Goal: Information Seeking & Learning: Learn about a topic

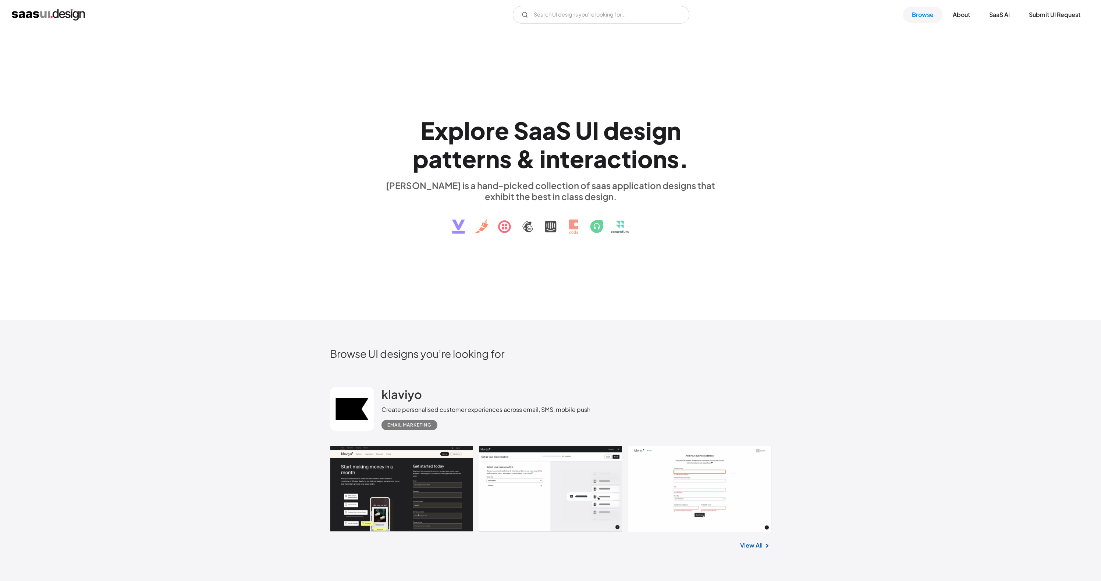
click at [467, 137] on div "l" at bounding box center [467, 130] width 6 height 28
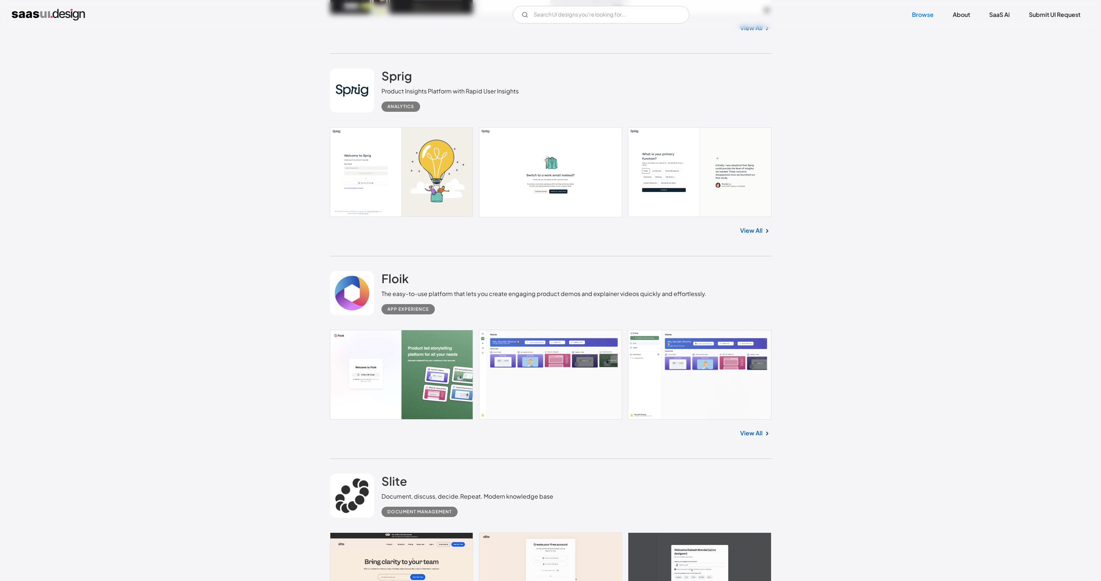
scroll to position [683, 0]
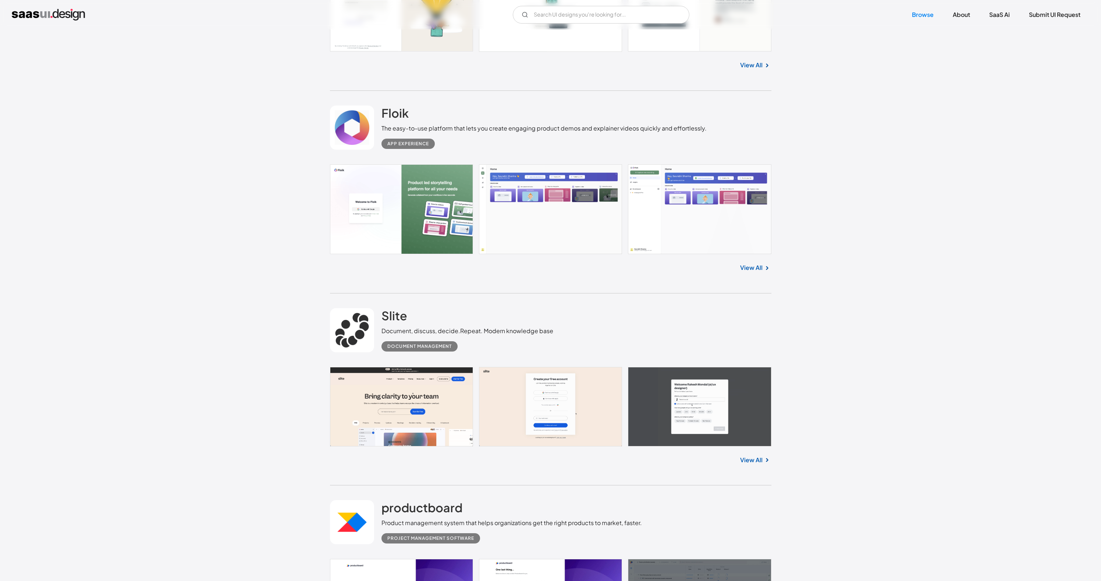
click at [756, 268] on link "View All" at bounding box center [751, 267] width 22 height 9
click at [919, 14] on link "Browse" at bounding box center [922, 15] width 39 height 16
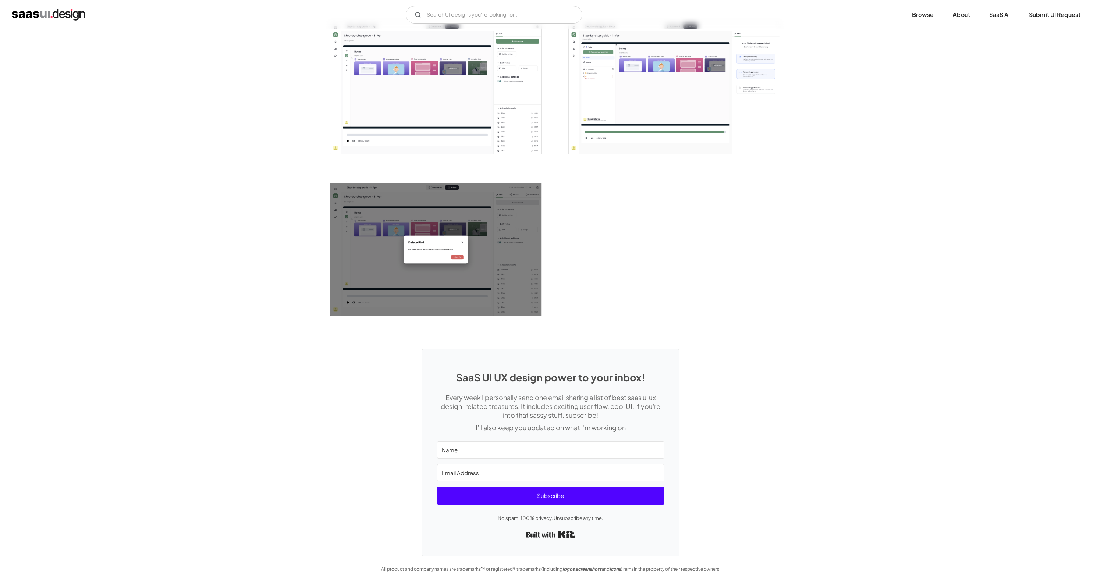
scroll to position [1029, 0]
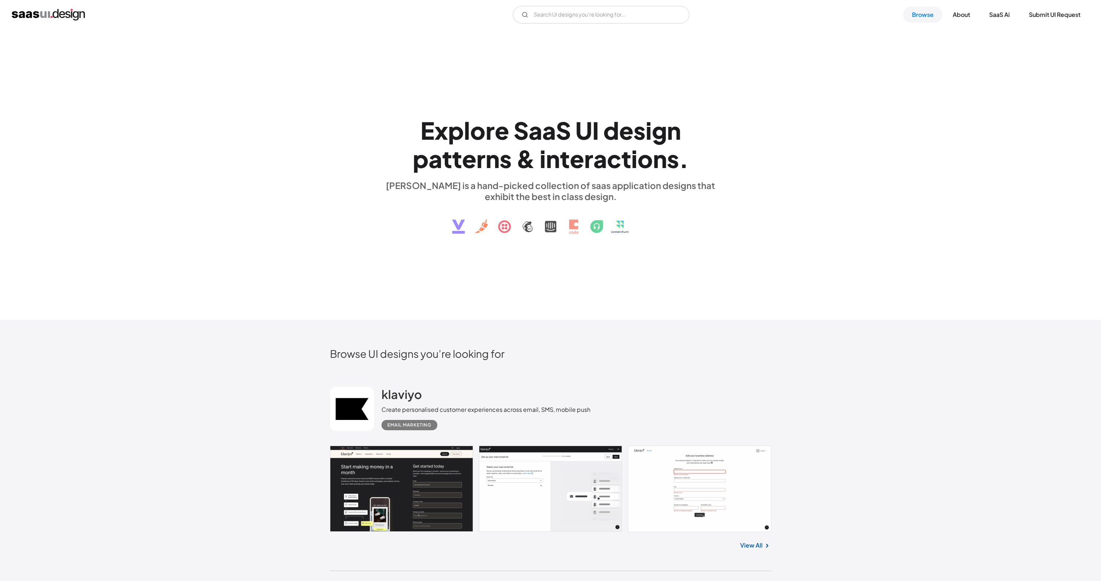
click at [409, 425] on div "Email Marketing" at bounding box center [409, 425] width 44 height 9
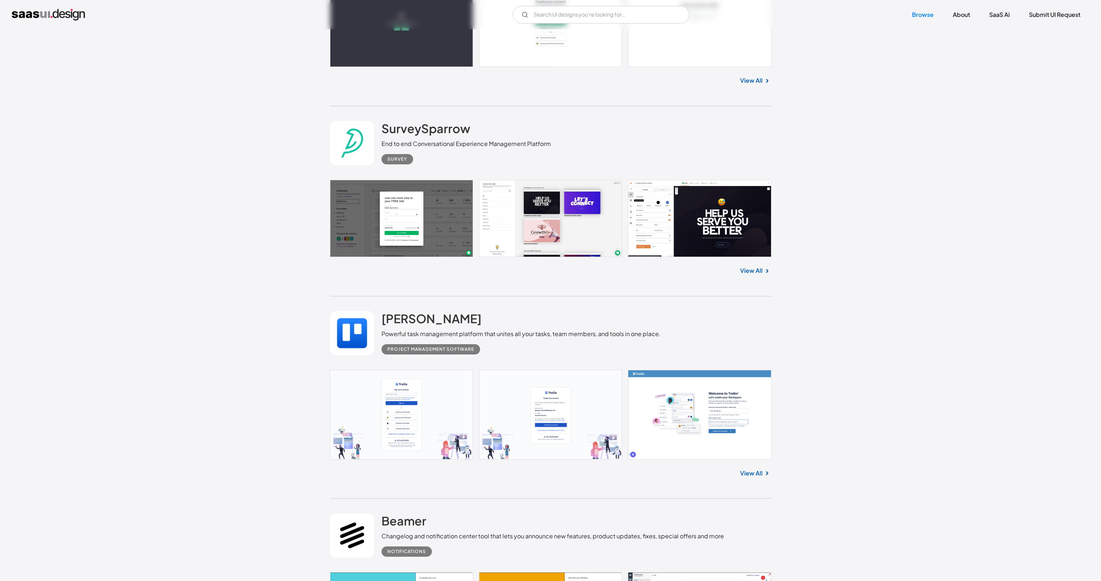
scroll to position [5545, 0]
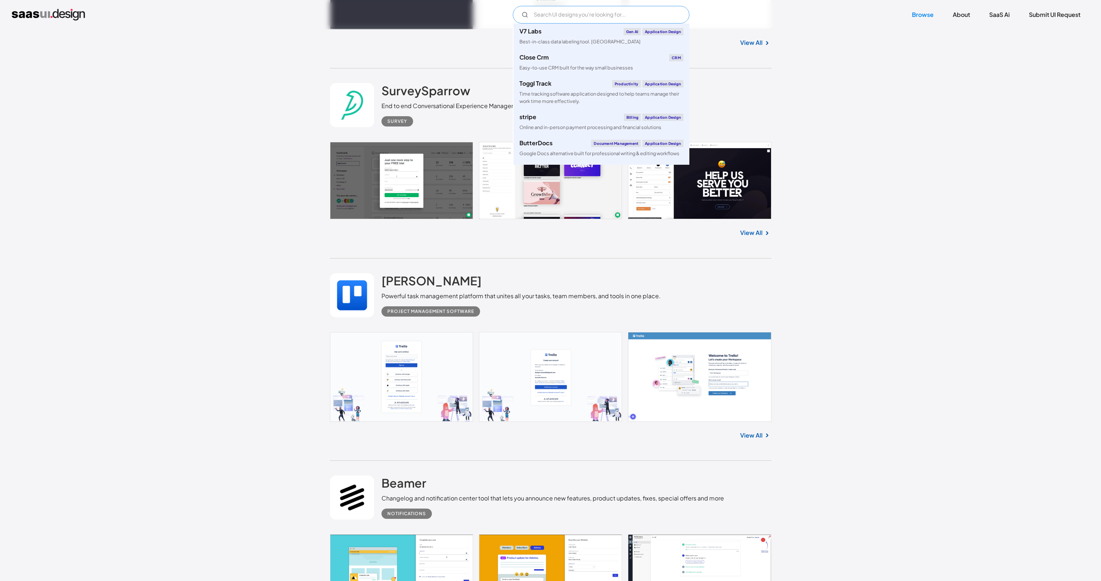
click at [607, 14] on input "Email Form" at bounding box center [601, 15] width 177 height 18
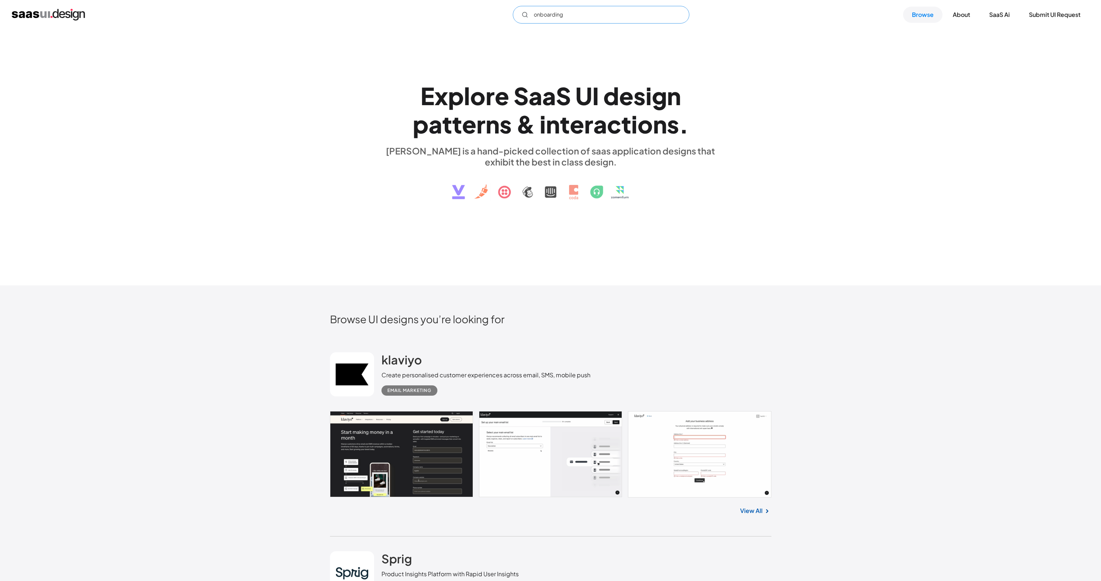
scroll to position [0, 0]
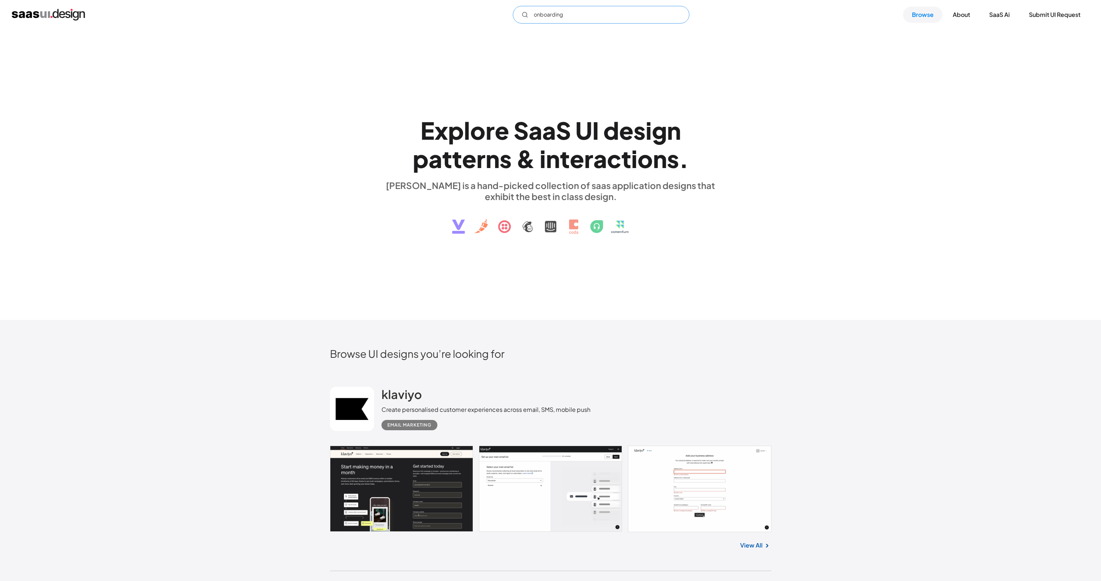
click at [589, 18] on input "onboarding" at bounding box center [601, 15] width 177 height 18
type input "s"
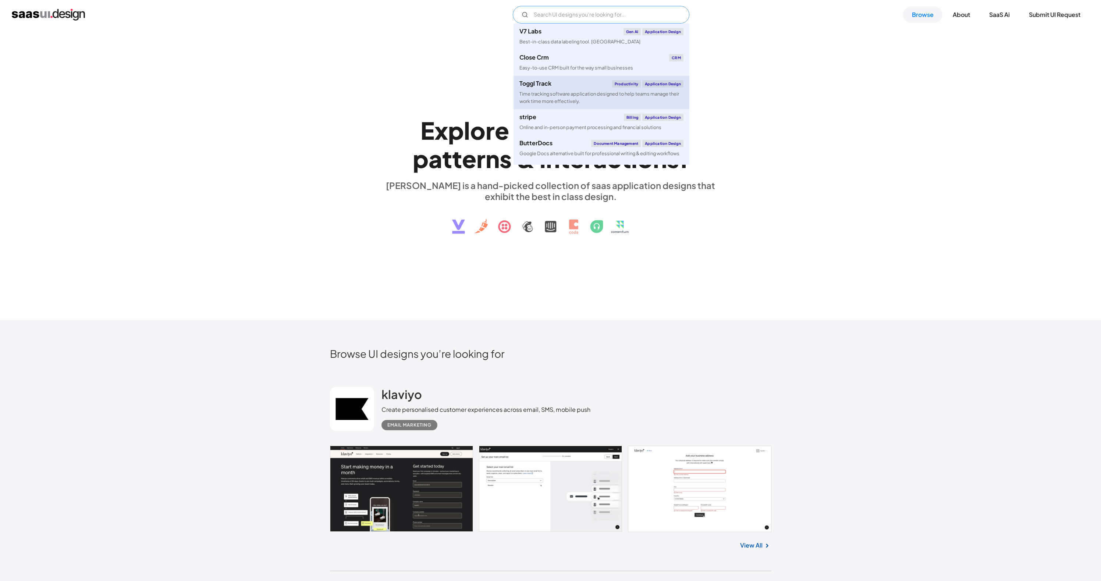
click at [627, 84] on div "Productivity" at bounding box center [626, 83] width 29 height 7
click at [878, 92] on div "E x p l o r e S a a S U I d e s i g n p a t t e r n s & i n t e r a c t i o n s…" at bounding box center [550, 174] width 1101 height 291
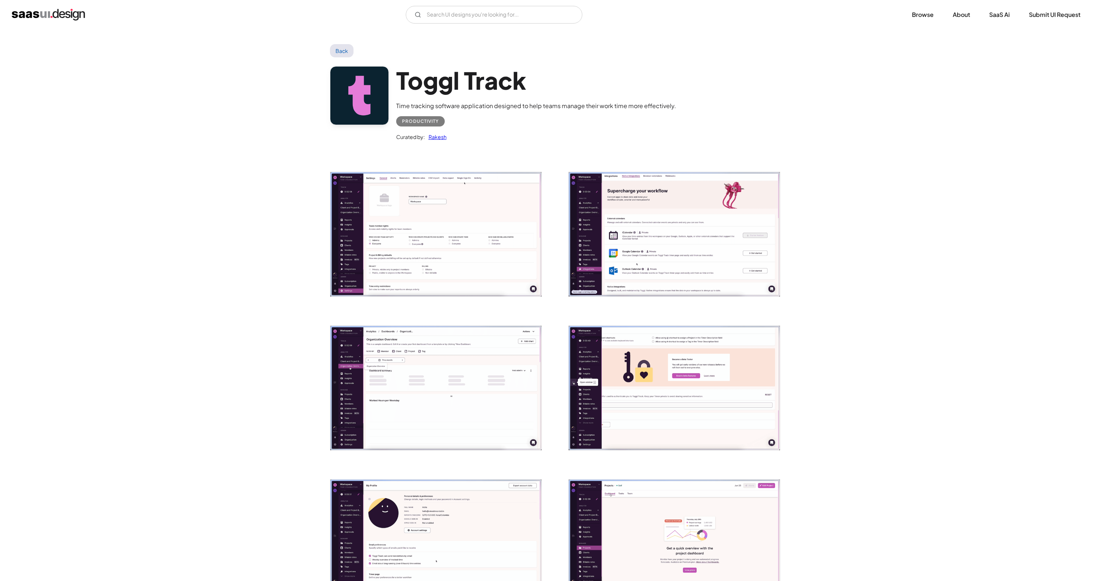
click at [421, 123] on div "Productivity" at bounding box center [420, 121] width 37 height 9
click at [419, 121] on div "Productivity" at bounding box center [420, 121] width 37 height 9
click at [418, 121] on div "Productivity" at bounding box center [420, 121] width 37 height 9
click at [503, 110] on div "Time tracking software application designed to help teams manage their work tim…" at bounding box center [536, 106] width 280 height 9
